Goal: Transaction & Acquisition: Purchase product/service

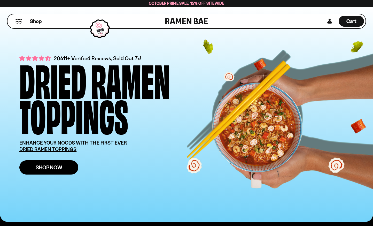
click at [38, 167] on span "Shop Now" at bounding box center [49, 166] width 27 height 5
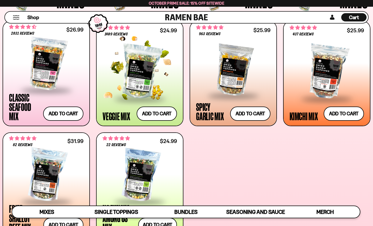
scroll to position [206, 0]
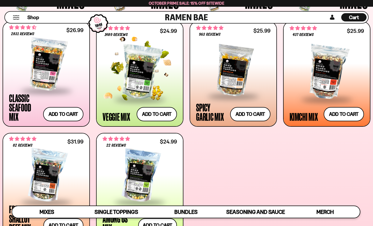
click at [143, 73] on div at bounding box center [139, 72] width 74 height 53
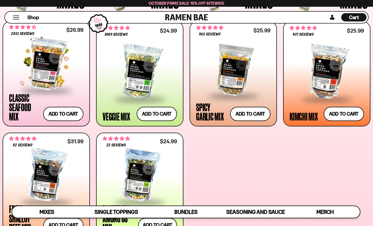
click at [43, 70] on div at bounding box center [46, 64] width 74 height 52
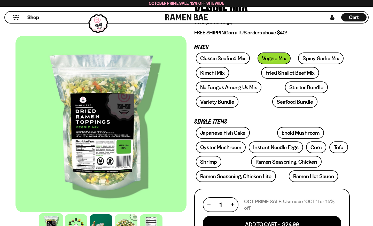
scroll to position [66, 0]
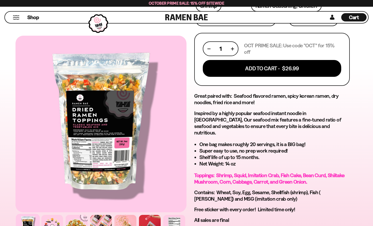
scroll to position [222, 0]
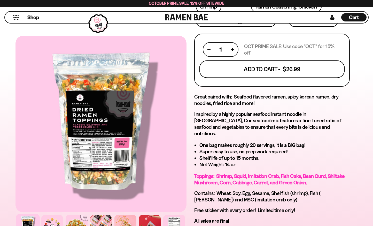
click at [314, 71] on button "Add To Cart - $26.99" at bounding box center [271, 69] width 145 height 18
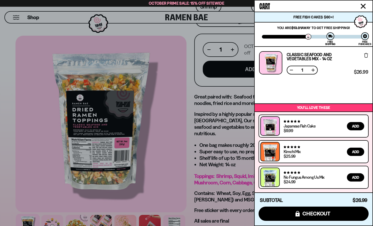
click at [364, 7] on icon "Close cart" at bounding box center [362, 6] width 5 height 5
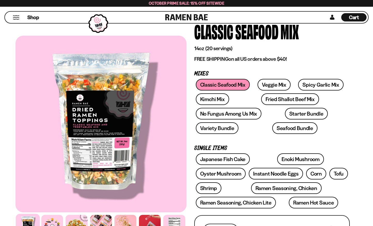
scroll to position [40, 0]
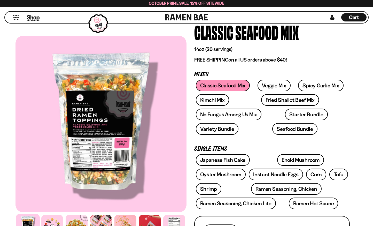
click at [31, 17] on span "Shop" at bounding box center [33, 17] width 13 height 8
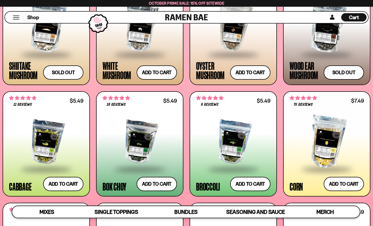
scroll to position [760, 0]
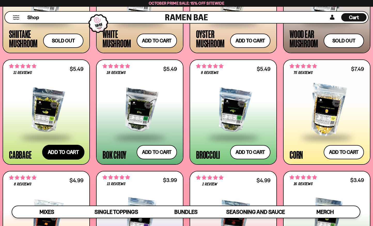
click at [60, 150] on button "Add to cart Add ― Regular price $5.49 Regular price Sale price $5.49 Unit price…" at bounding box center [63, 151] width 42 height 15
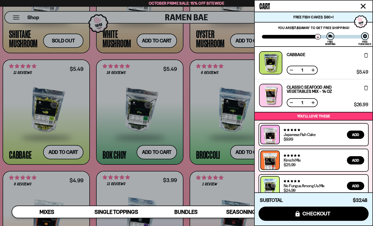
click at [239, 41] on div at bounding box center [186, 113] width 373 height 226
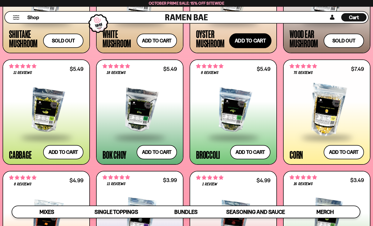
click at [245, 41] on button "Add to cart Add ― Regular price $7.49 Regular price Sale price $7.49 Unit price…" at bounding box center [250, 40] width 42 height 15
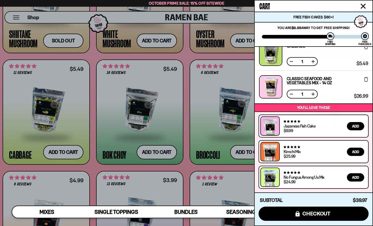
scroll to position [41, 0]
